Goal: Task Accomplishment & Management: Manage account settings

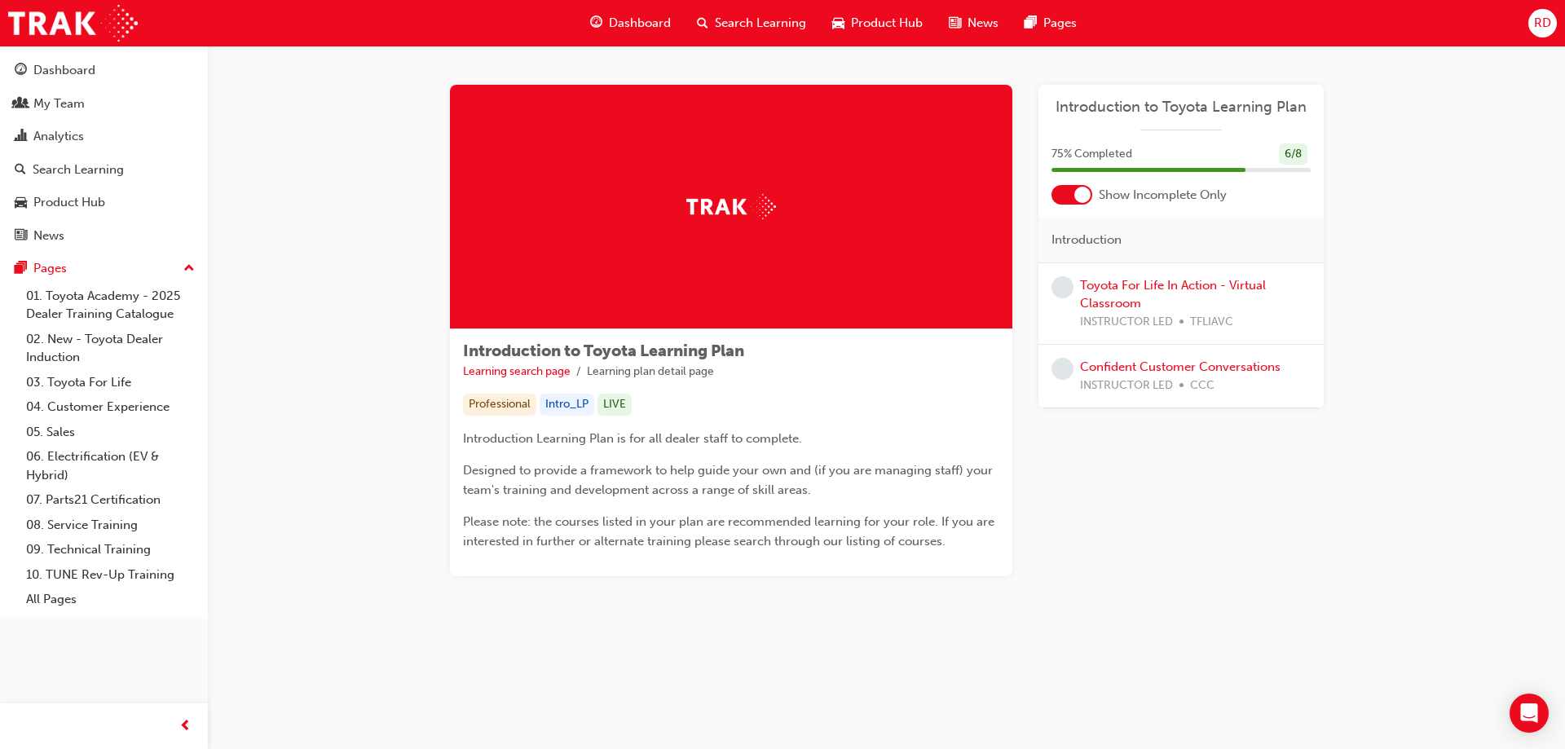
click at [1530, 23] on div "RD" at bounding box center [1543, 23] width 29 height 29
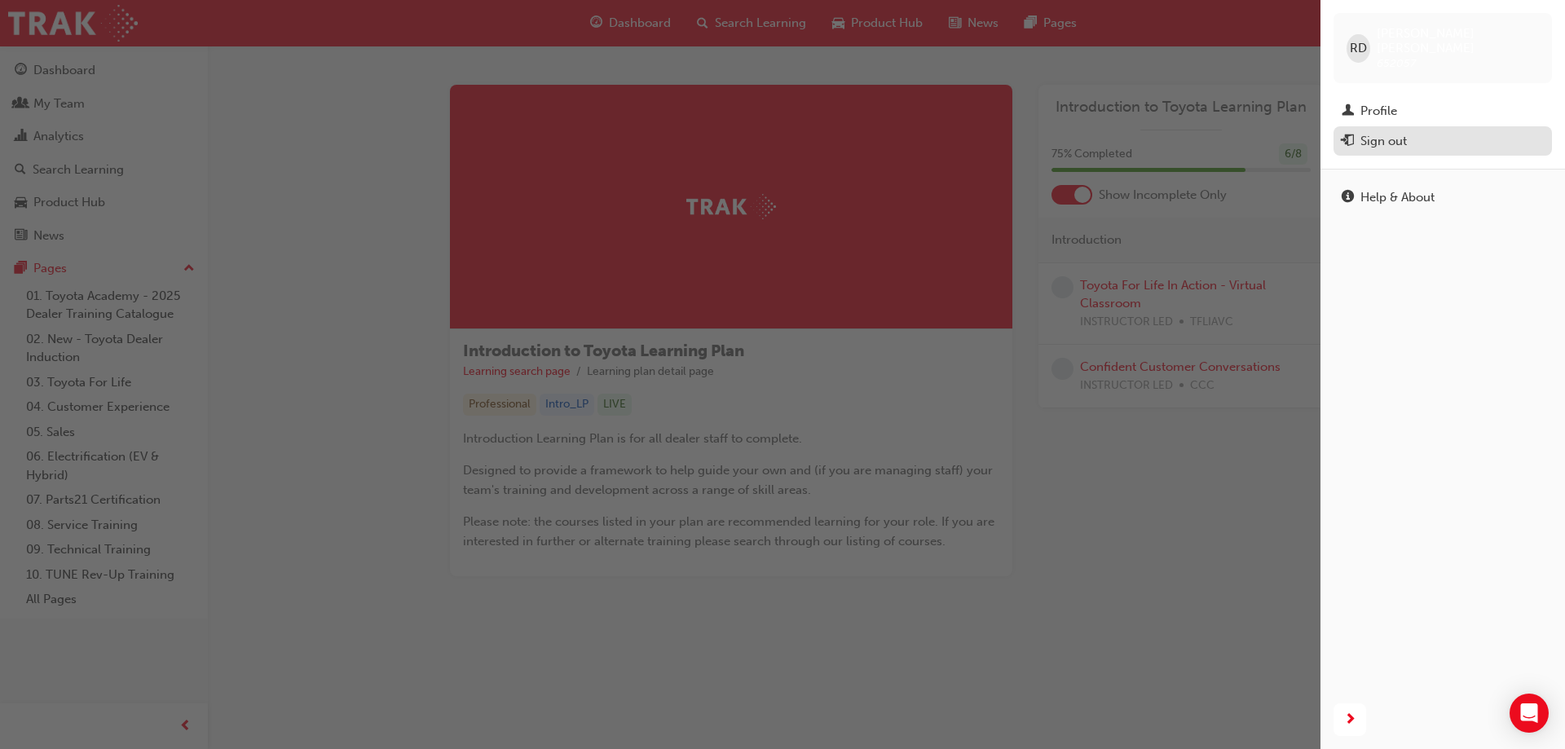
click at [1377, 140] on button "Sign out" at bounding box center [1443, 141] width 218 height 30
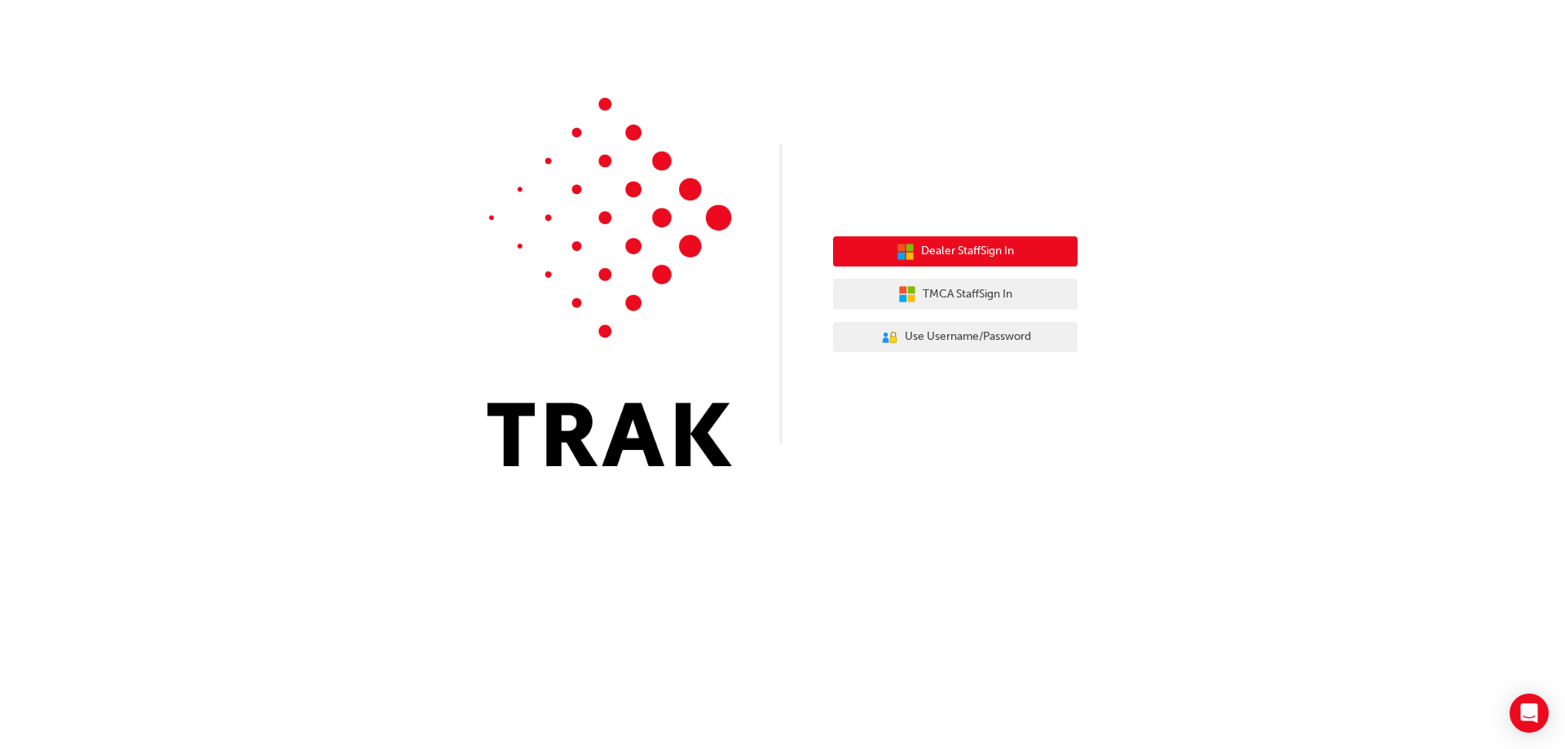
click at [951, 258] on span "Dealer Staff Sign In" at bounding box center [967, 251] width 93 height 19
